Goal: Share content

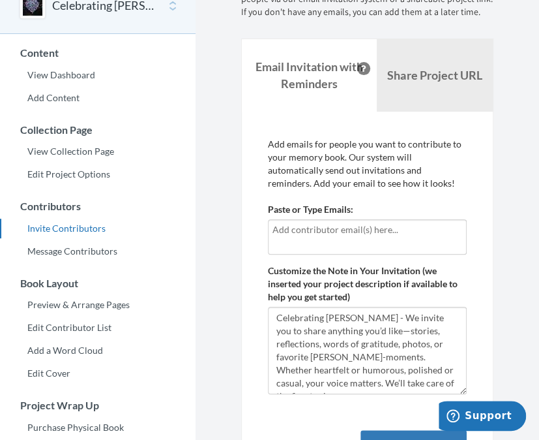
scroll to position [71, 0]
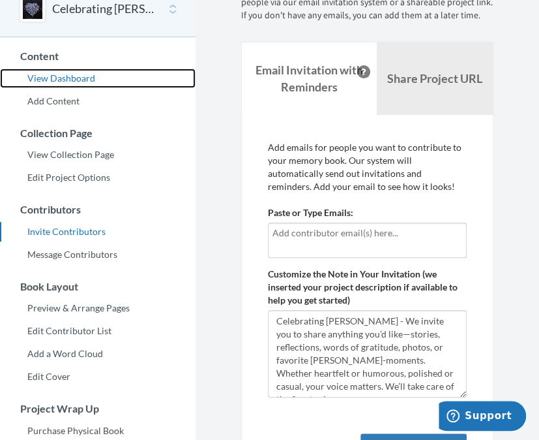
click at [80, 72] on link "View Dashboard" at bounding box center [98, 78] width 196 height 20
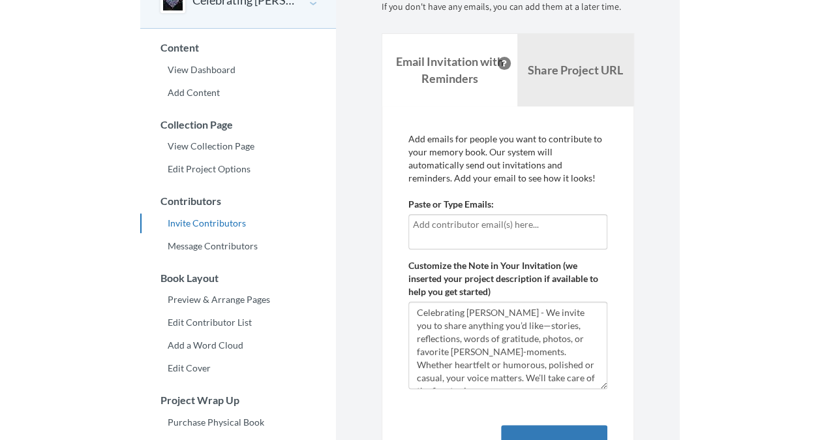
scroll to position [78, 0]
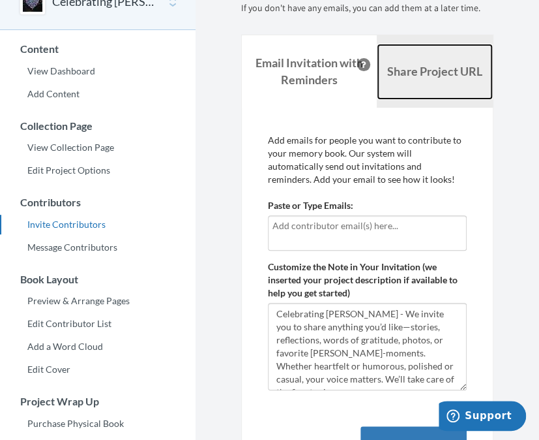
click at [425, 80] on link "Share Project URL" at bounding box center [435, 72] width 117 height 56
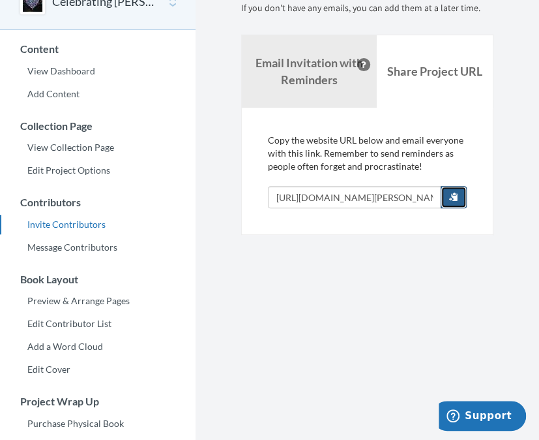
click at [459, 197] on button "button" at bounding box center [454, 197] width 26 height 22
